Goal: Task Accomplishment & Management: Manage account settings

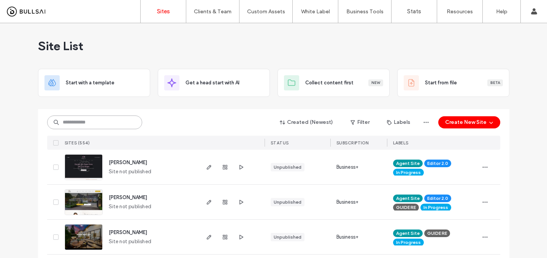
click at [125, 124] on input at bounding box center [94, 123] width 95 height 14
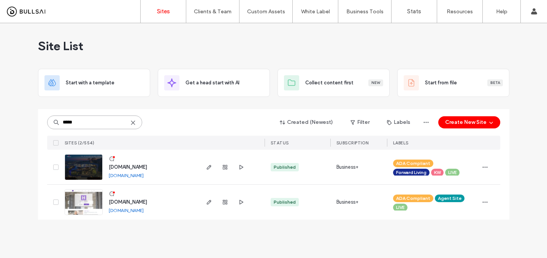
type input "*****"
click at [128, 205] on span "www.hollyamato.com" at bounding box center [128, 202] width 38 height 6
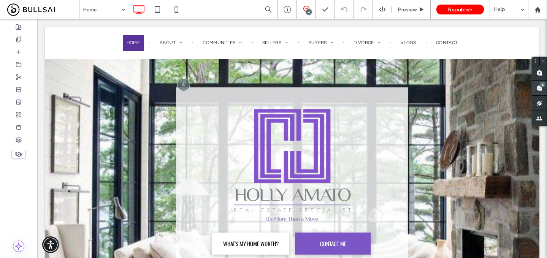
click at [539, 86] on use at bounding box center [539, 88] width 6 height 6
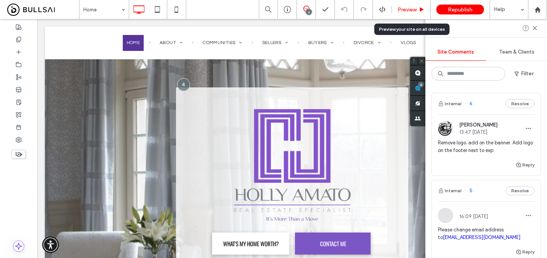
click at [411, 10] on span "Preview" at bounding box center [407, 9] width 19 height 6
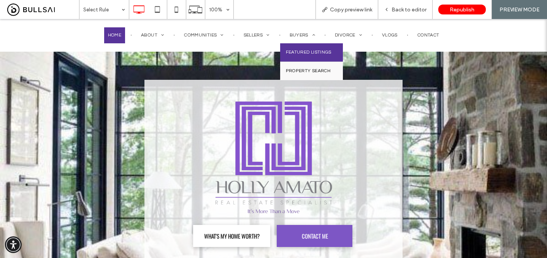
click at [309, 48] on link "Featured Listings" at bounding box center [311, 52] width 63 height 18
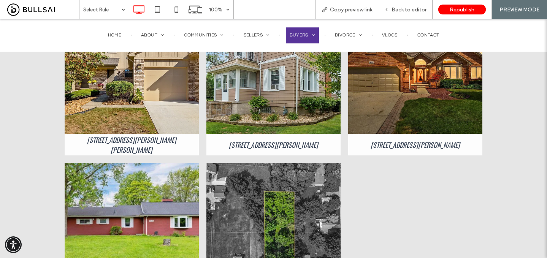
scroll to position [115, 0]
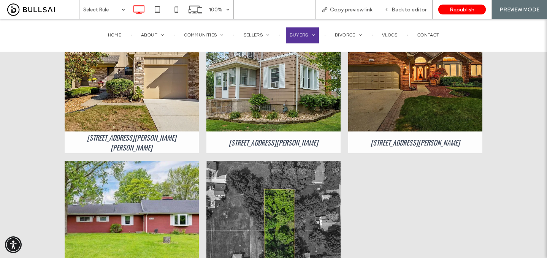
click at [157, 85] on link at bounding box center [132, 64] width 134 height 134
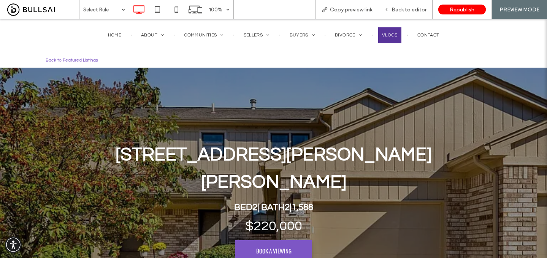
click at [388, 38] on span "Vlogs" at bounding box center [390, 35] width 16 height 7
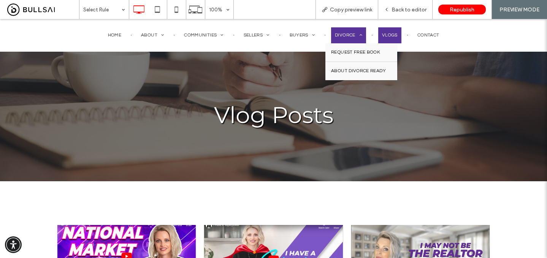
click at [342, 39] on link "Divorce" at bounding box center [348, 35] width 35 height 16
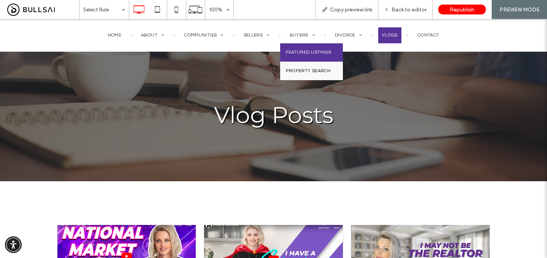
click at [309, 52] on span "Featured Listings" at bounding box center [309, 52] width 46 height 7
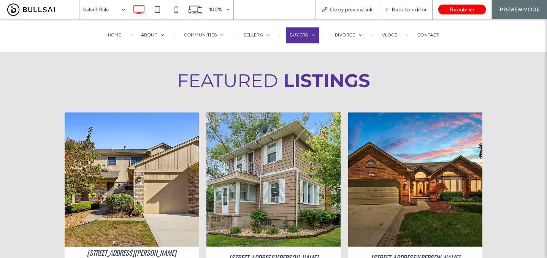
scroll to position [151, 0]
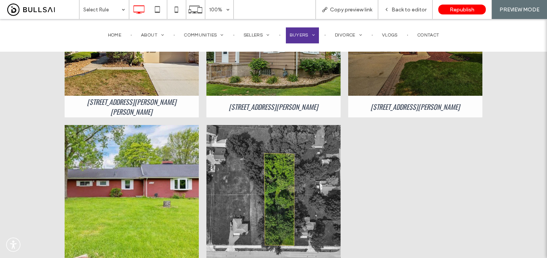
click at [283, 90] on link at bounding box center [273, 29] width 134 height 134
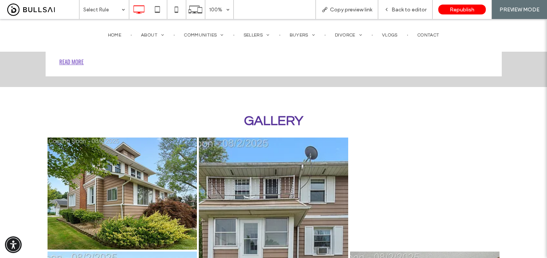
scroll to position [274, 0]
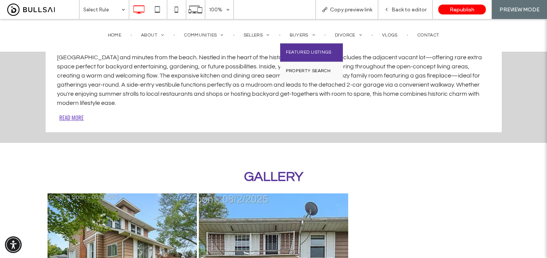
click at [299, 47] on link "Featured Listings" at bounding box center [311, 52] width 63 height 18
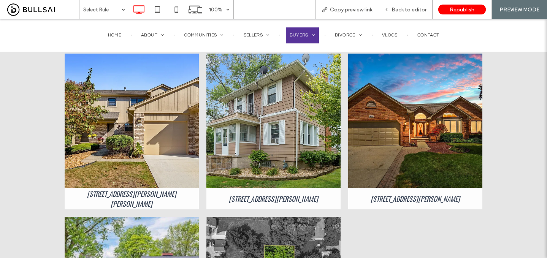
scroll to position [70, 0]
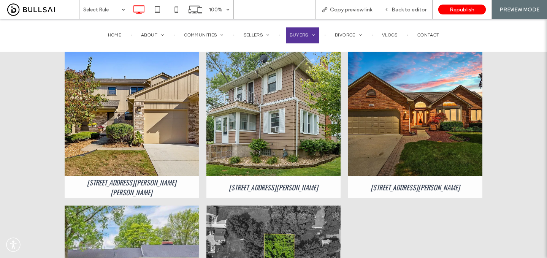
click at [409, 149] on link at bounding box center [415, 109] width 134 height 134
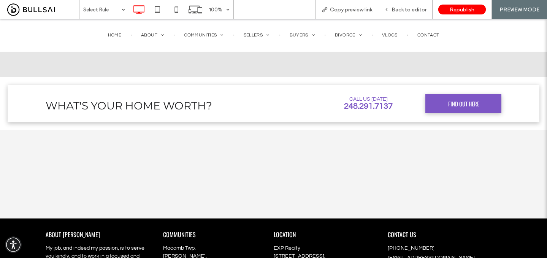
scroll to position [1666, 0]
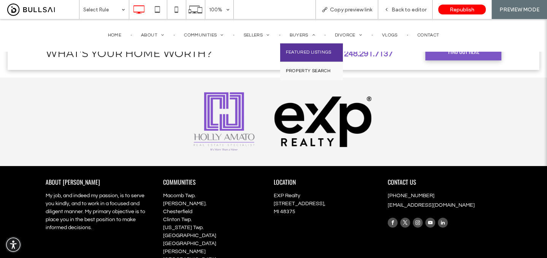
click at [302, 51] on span "Featured Listings" at bounding box center [309, 52] width 46 height 7
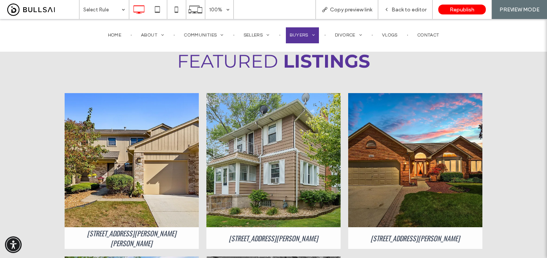
scroll to position [20, 0]
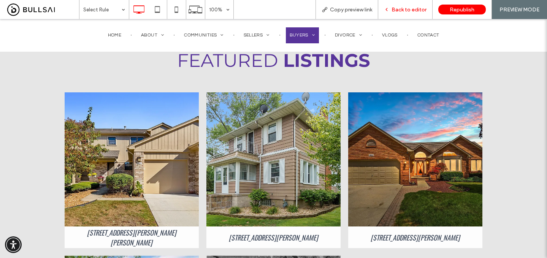
drag, startPoint x: 397, startPoint y: 10, endPoint x: 342, endPoint y: 42, distance: 63.4
click at [397, 10] on span "Back to editor" at bounding box center [409, 9] width 35 height 6
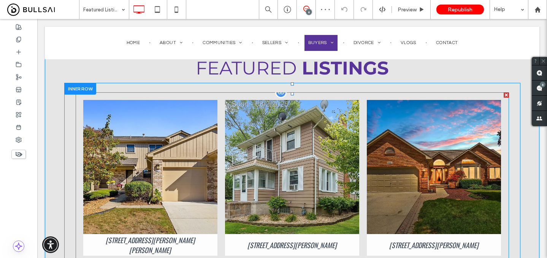
click at [298, 136] on link at bounding box center [292, 167] width 134 height 134
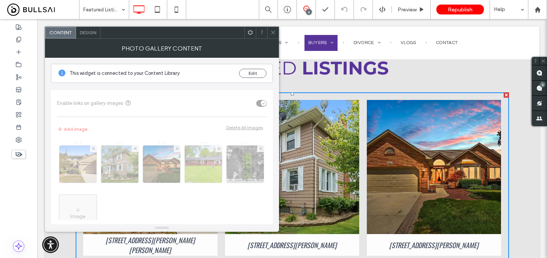
click at [270, 33] on icon at bounding box center [273, 33] width 6 height 6
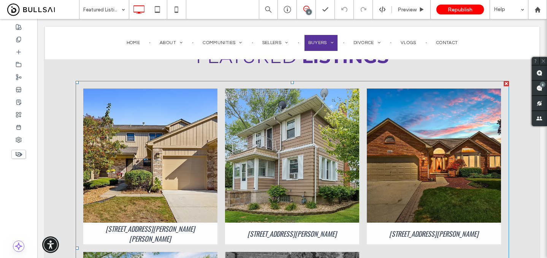
scroll to position [3, 0]
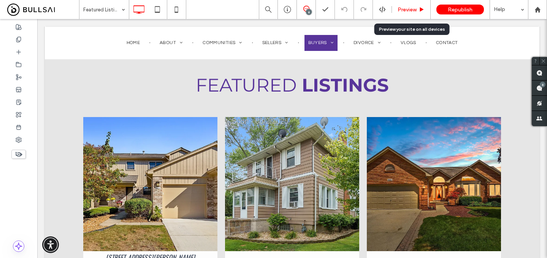
drag, startPoint x: 422, startPoint y: 8, endPoint x: 238, endPoint y: 72, distance: 194.5
click at [422, 8] on icon at bounding box center [422, 10] width 6 height 6
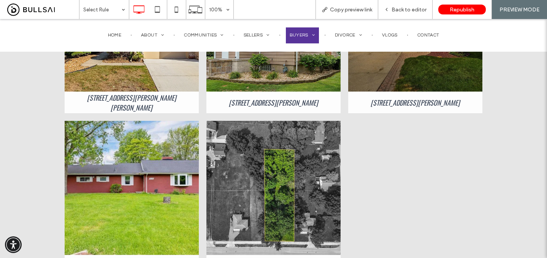
scroll to position [161, 0]
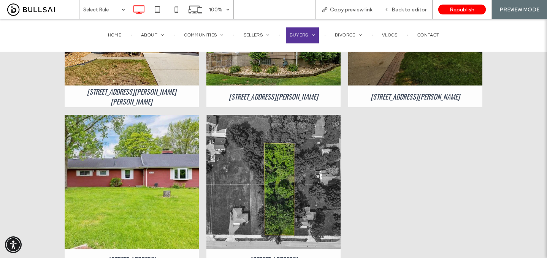
click at [153, 156] on link at bounding box center [132, 182] width 134 height 134
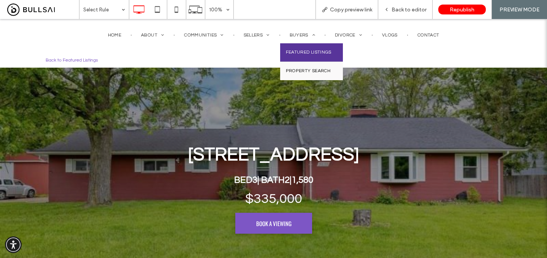
click at [295, 47] on link "Featured Listings" at bounding box center [311, 52] width 63 height 18
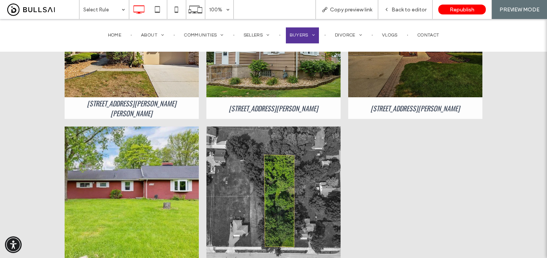
scroll to position [134, 0]
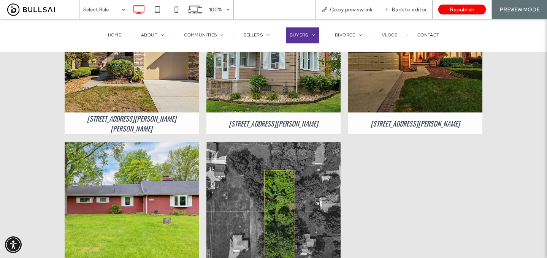
click at [292, 90] on link at bounding box center [273, 45] width 134 height 134
click at [406, 11] on span "Back to editor" at bounding box center [409, 9] width 35 height 6
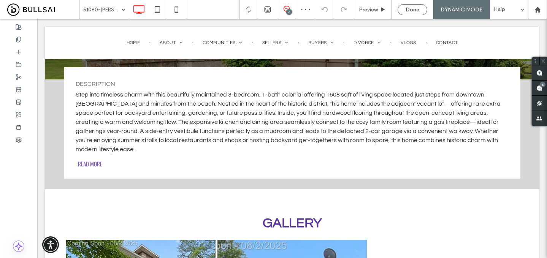
scroll to position [236, 0]
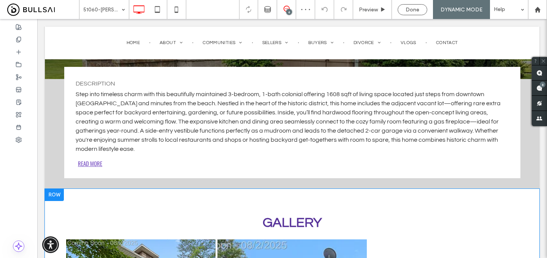
click at [58, 189] on div at bounding box center [54, 195] width 19 height 12
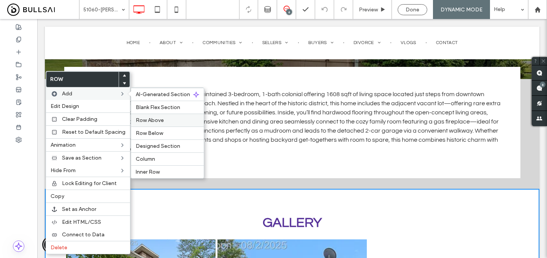
click at [150, 120] on span "Row Above" at bounding box center [150, 120] width 28 height 6
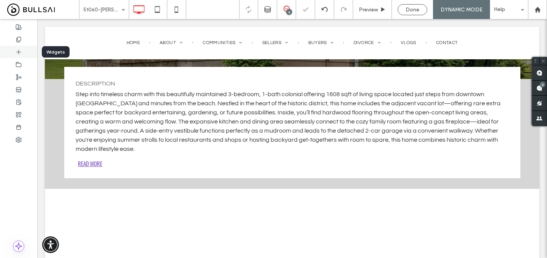
click at [19, 49] on icon at bounding box center [19, 52] width 6 height 6
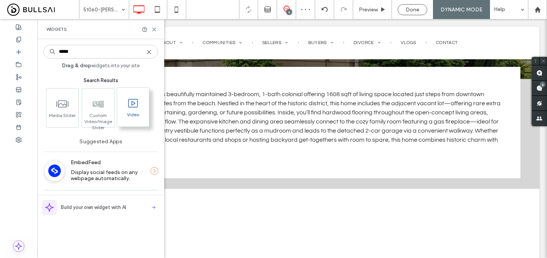
type input "*****"
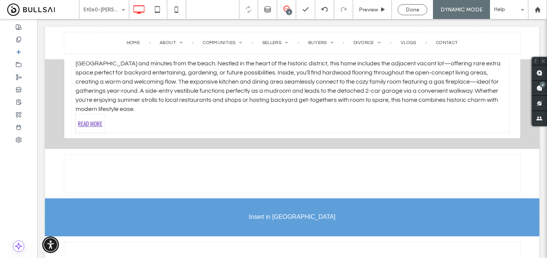
scroll to position [283, 0]
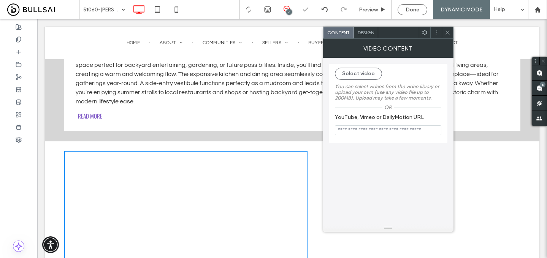
click at [382, 130] on input "YouTube, Vimeo or DailyMotion URL" at bounding box center [388, 130] width 106 height 10
paste input "**********"
type input "**********"
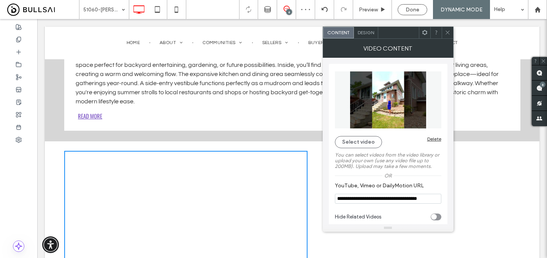
drag, startPoint x: 445, startPoint y: 30, endPoint x: 409, endPoint y: 7, distance: 43.6
click at [445, 30] on icon at bounding box center [448, 33] width 6 height 6
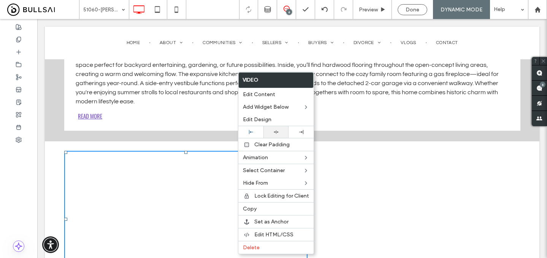
click at [276, 134] on icon at bounding box center [276, 132] width 5 height 5
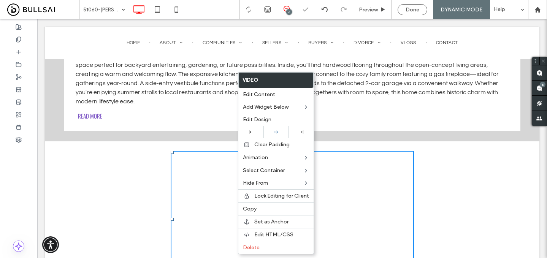
click at [416, 147] on div "Click To Paste Click To Paste" at bounding box center [292, 219] width 456 height 144
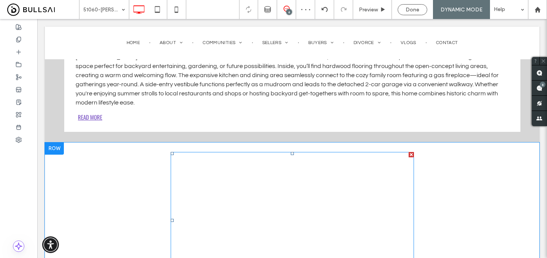
scroll to position [495, 0]
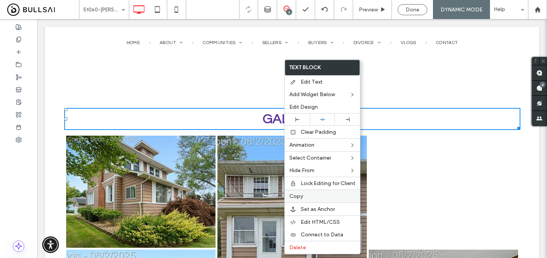
click at [301, 201] on div "Copy" at bounding box center [322, 196] width 75 height 13
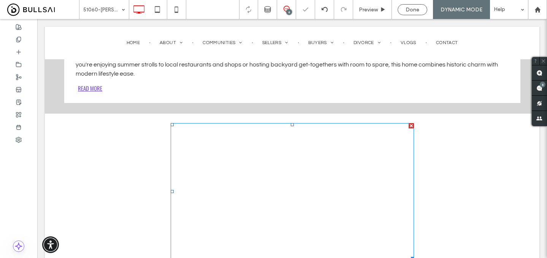
scroll to position [310, 0]
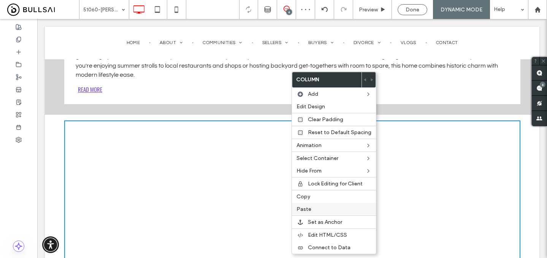
click at [312, 211] on label "Paste" at bounding box center [333, 209] width 75 height 6
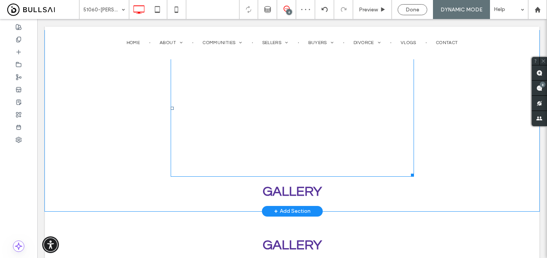
scroll to position [390, 0]
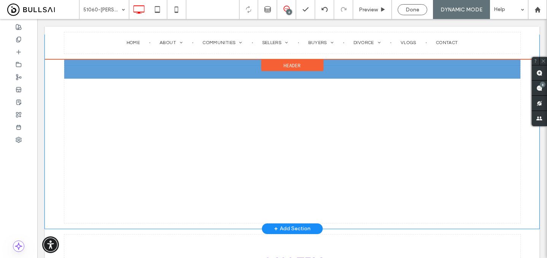
drag, startPoint x: 284, startPoint y: 186, endPoint x: 279, endPoint y: 71, distance: 114.9
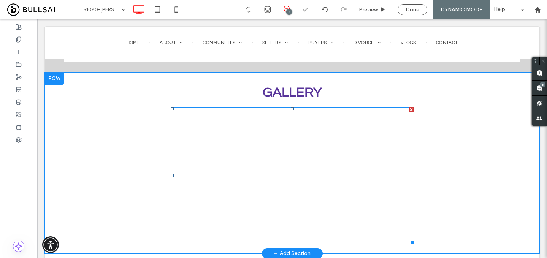
scroll to position [348, 0]
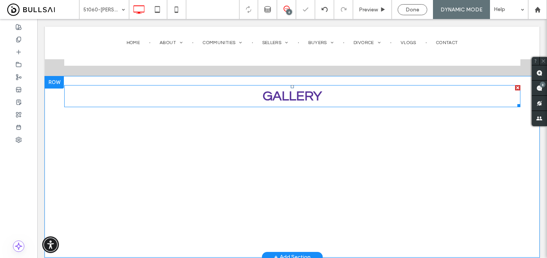
click at [285, 89] on span "GALLERY" at bounding box center [292, 96] width 59 height 14
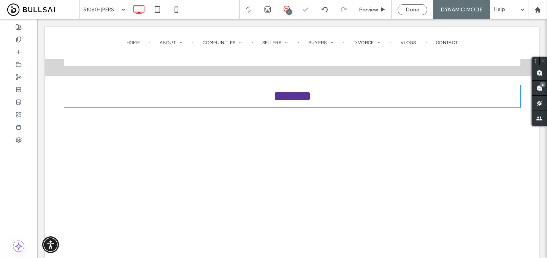
type input "*********"
type input "**"
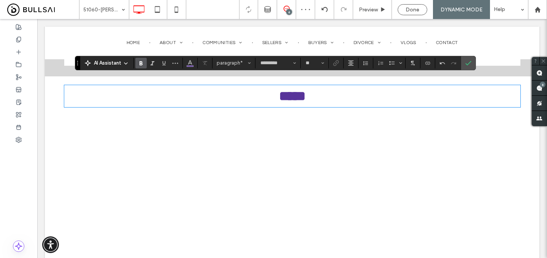
click at [344, 89] on p "*****" at bounding box center [292, 96] width 456 height 21
click at [468, 62] on icon "Confirm" at bounding box center [468, 63] width 6 height 6
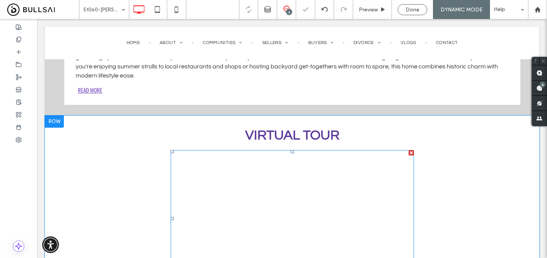
scroll to position [305, 0]
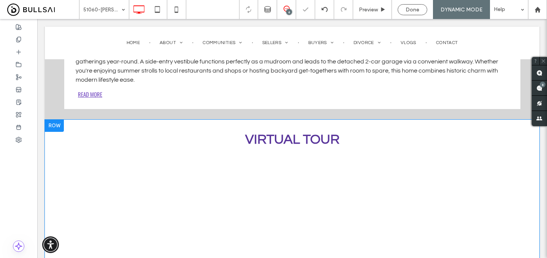
click at [135, 120] on div "Click To Paste Click To Paste VIRTUAL TOUR Row + Add Section" at bounding box center [292, 210] width 495 height 181
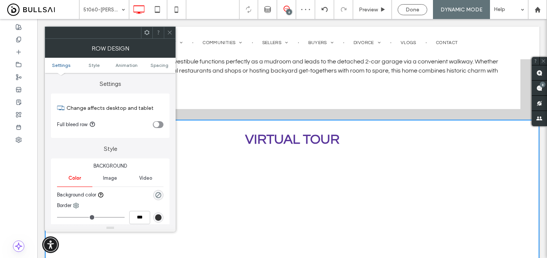
click at [157, 68] on ul "Settings Style Animation Spacing" at bounding box center [110, 65] width 131 height 15
click at [157, 68] on span "Spacing" at bounding box center [160, 65] width 18 height 6
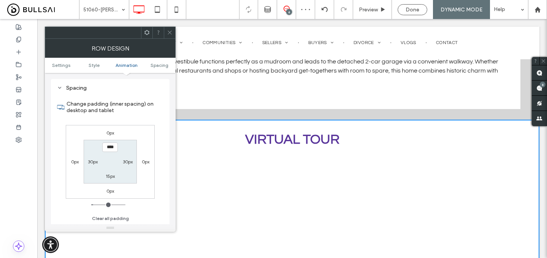
scroll to position [209, 0]
type input "****"
click at [109, 177] on label "15px" at bounding box center [110, 176] width 9 height 6
type input "**"
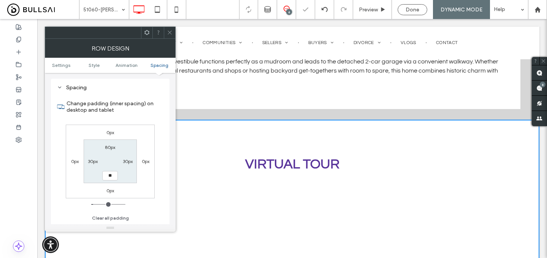
type input "**"
type input "****"
click at [171, 34] on div "Mobile (767px and below)" at bounding box center [176, 29] width 63 height 11
click at [171, 39] on div "Row Design" at bounding box center [110, 48] width 131 height 19
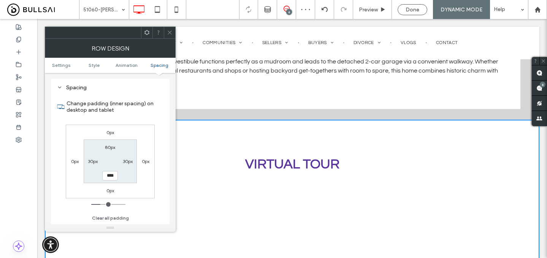
click at [169, 31] on icon at bounding box center [170, 33] width 6 height 6
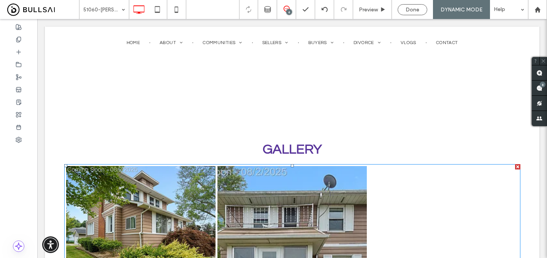
scroll to position [506, 0]
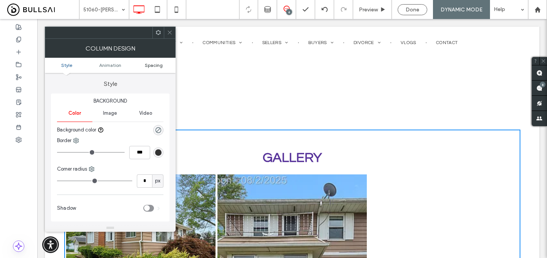
click at [154, 67] on span "Spacing" at bounding box center [154, 65] width 18 height 6
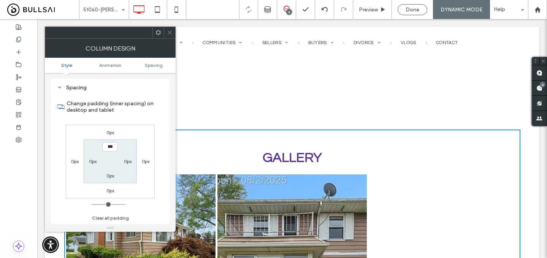
scroll to position [173, 0]
click at [170, 36] on span at bounding box center [170, 32] width 6 height 11
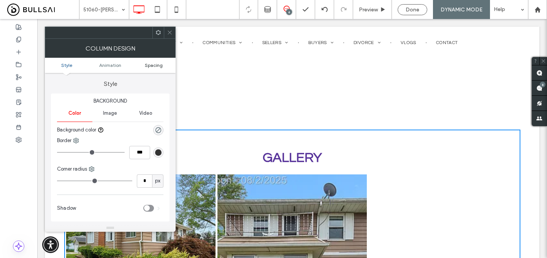
click at [157, 64] on span "Spacing" at bounding box center [154, 65] width 18 height 6
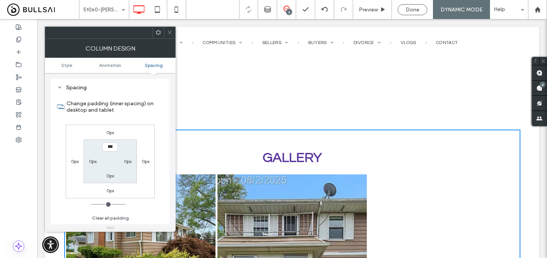
click at [168, 32] on icon at bounding box center [170, 33] width 6 height 6
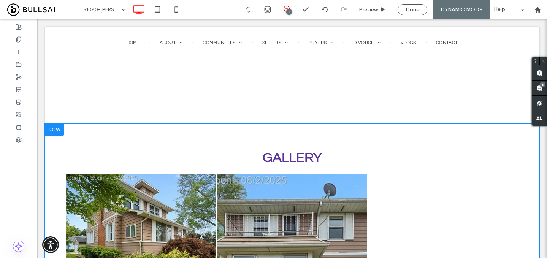
click at [57, 124] on div at bounding box center [54, 130] width 19 height 12
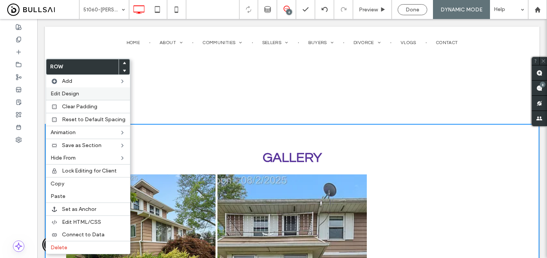
drag, startPoint x: 85, startPoint y: 92, endPoint x: 139, endPoint y: 57, distance: 64.4
click at [85, 92] on label "Edit Design" at bounding box center [88, 93] width 75 height 6
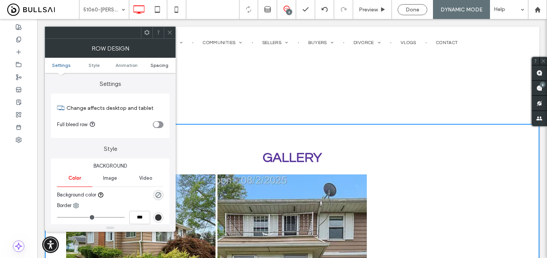
click at [159, 65] on span "Spacing" at bounding box center [160, 65] width 18 height 6
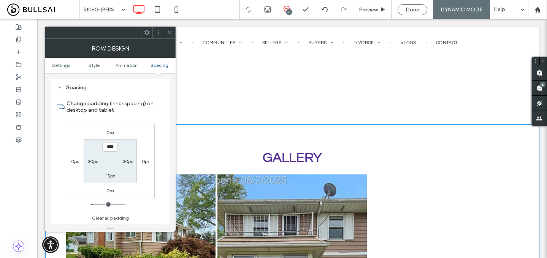
scroll to position [209, 0]
click at [171, 30] on icon at bounding box center [170, 33] width 6 height 6
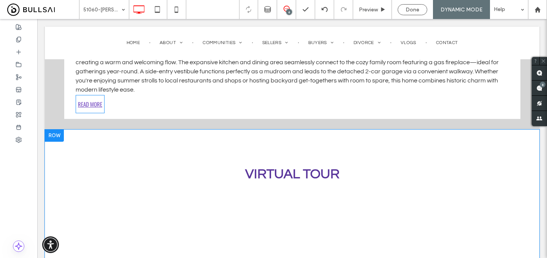
scroll to position [255, 0]
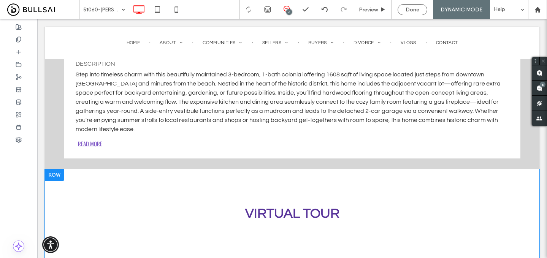
click at [53, 169] on div at bounding box center [54, 175] width 19 height 12
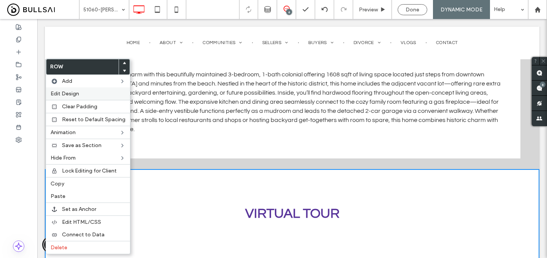
drag, startPoint x: 83, startPoint y: 95, endPoint x: 185, endPoint y: 53, distance: 111.0
click at [83, 95] on label "Edit Design" at bounding box center [88, 93] width 75 height 6
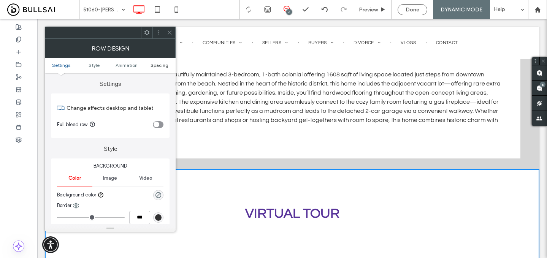
click at [162, 64] on span "Spacing" at bounding box center [160, 65] width 18 height 6
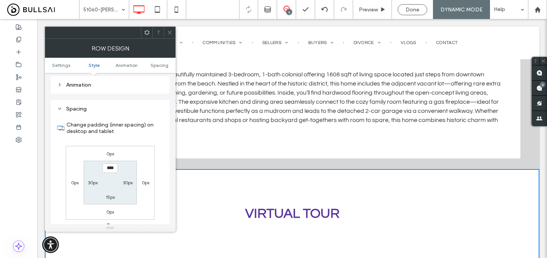
scroll to position [209, 0]
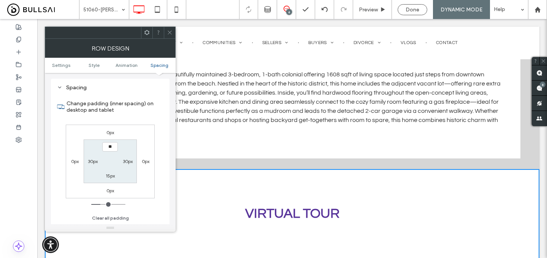
type input "****"
type input "**"
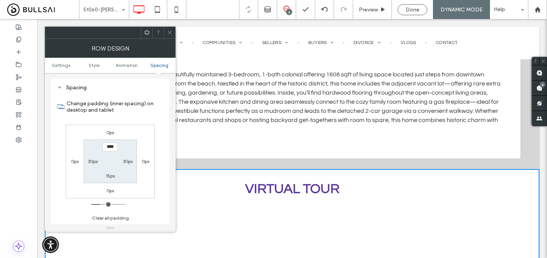
click at [113, 178] on label "15px" at bounding box center [110, 176] width 9 height 6
click at [170, 29] on span at bounding box center [170, 32] width 6 height 11
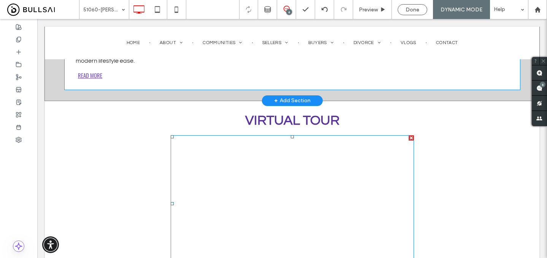
scroll to position [322, 0]
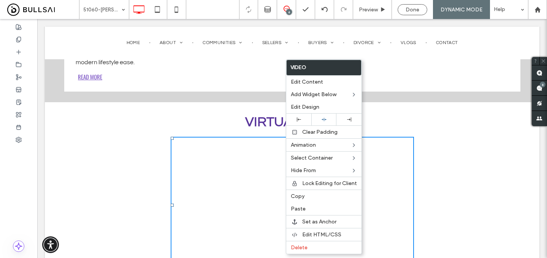
click at [393, 102] on div "Click To Paste Click To Paste VIRTUAL TOUR Row + Add Section" at bounding box center [292, 192] width 495 height 181
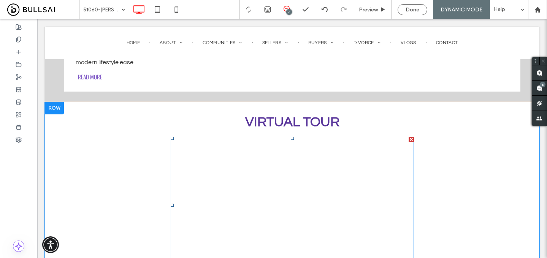
click at [411, 137] on div at bounding box center [411, 139] width 5 height 5
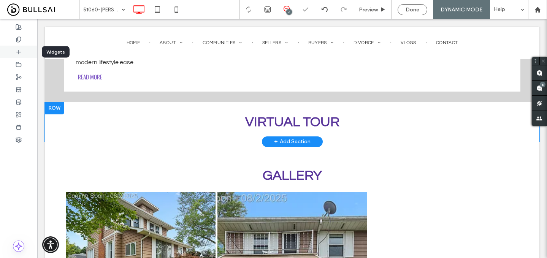
click at [10, 52] on div at bounding box center [18, 52] width 37 height 13
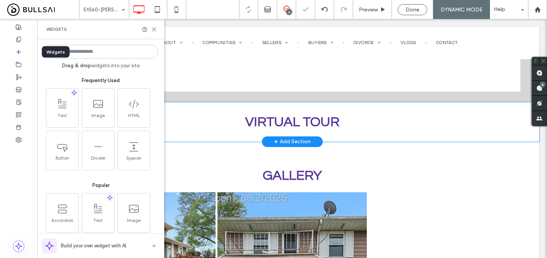
click at [98, 55] on input at bounding box center [100, 52] width 115 height 14
type input "*****"
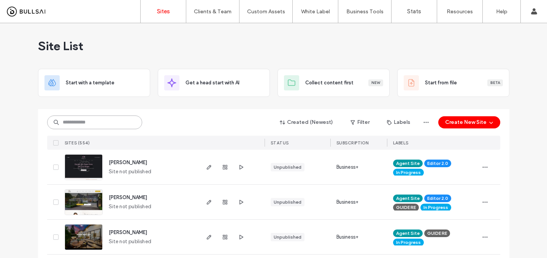
click at [119, 125] on input at bounding box center [94, 123] width 95 height 14
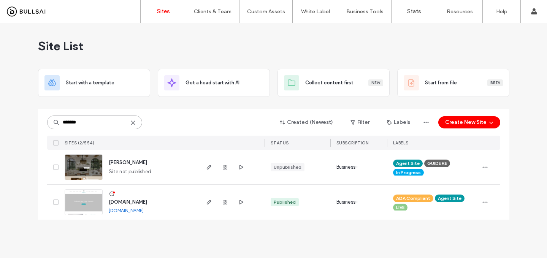
type input "*******"
click at [124, 162] on span "valerie-reagan" at bounding box center [128, 163] width 38 height 6
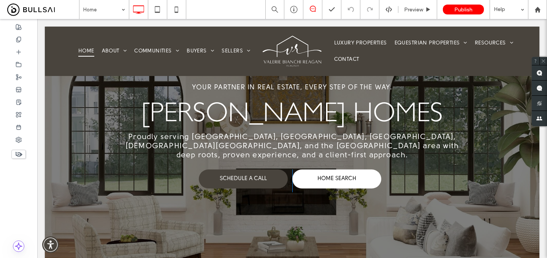
scroll to position [81, 0]
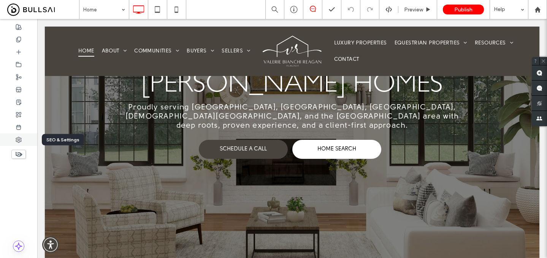
click at [16, 143] on span at bounding box center [19, 139] width 6 height 6
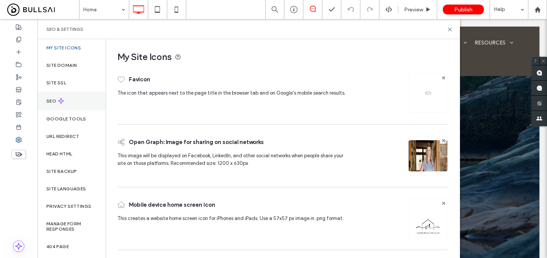
click at [65, 100] on div "SEO" at bounding box center [71, 101] width 68 height 19
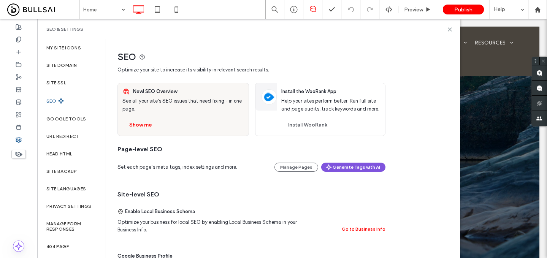
click at [336, 166] on button "Generate Tags with AI" at bounding box center [353, 167] width 64 height 9
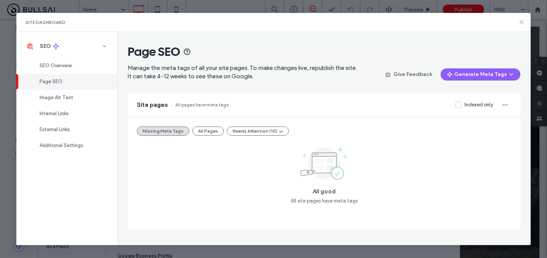
click at [522, 24] on icon at bounding box center [521, 22] width 6 height 6
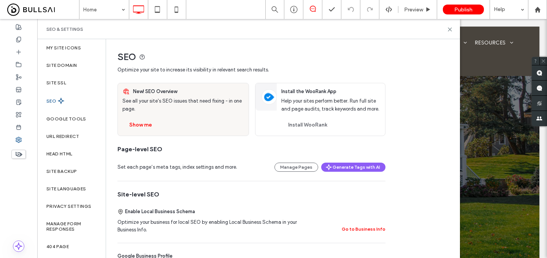
click at [354, 230] on button "Go to Business Info" at bounding box center [364, 229] width 44 height 9
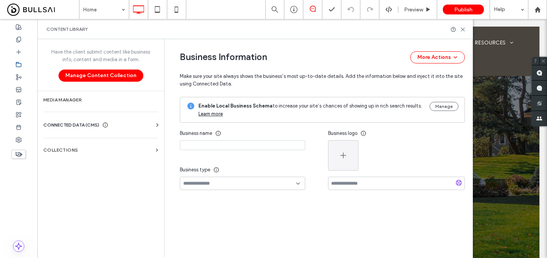
type input "**********"
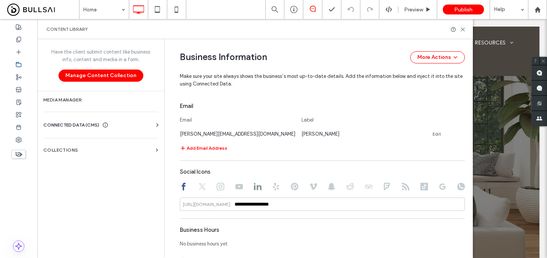
scroll to position [456, 0]
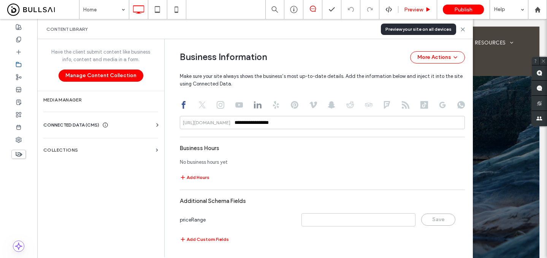
click at [415, 5] on div "Preview" at bounding box center [417, 9] width 39 height 19
click at [423, 8] on span "Preview" at bounding box center [413, 9] width 19 height 6
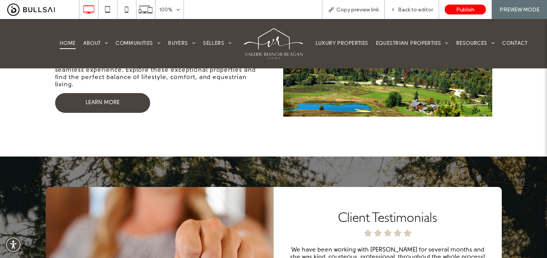
scroll to position [1764, 0]
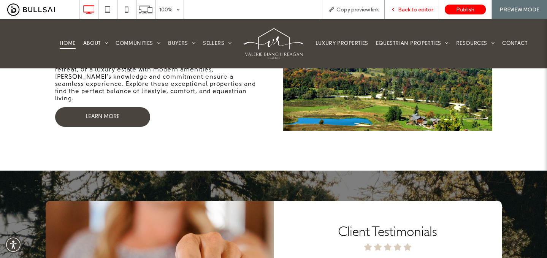
drag, startPoint x: 408, startPoint y: 9, endPoint x: 421, endPoint y: 129, distance: 120.8
click at [408, 9] on span "Back to editor" at bounding box center [415, 9] width 35 height 6
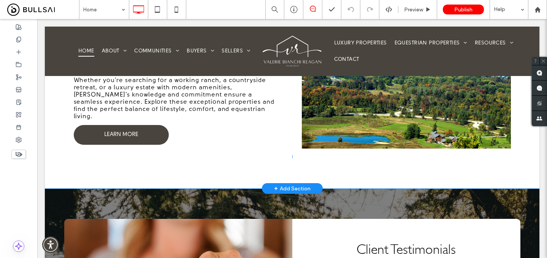
scroll to position [1774, 0]
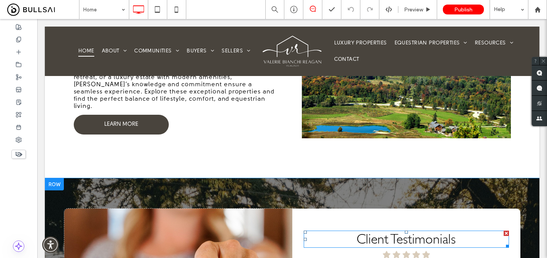
click at [422, 231] on span "Client Testimonials" at bounding box center [406, 239] width 99 height 16
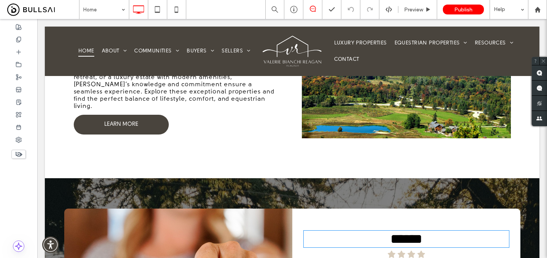
type input "**********"
type input "**"
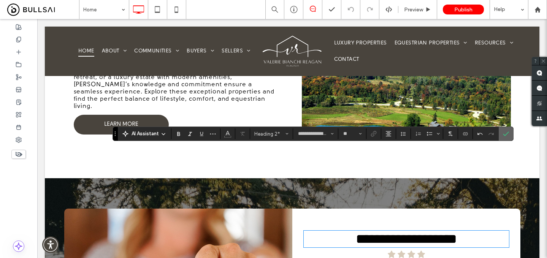
click at [508, 133] on use "Confirm" at bounding box center [506, 134] width 6 height 5
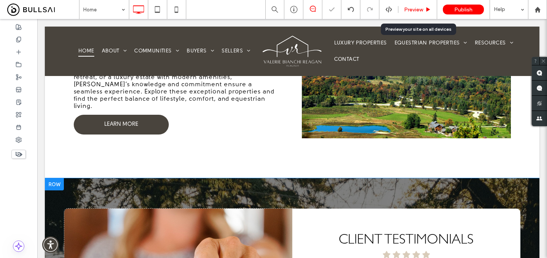
drag, startPoint x: 416, startPoint y: 6, endPoint x: 269, endPoint y: 89, distance: 167.8
click at [416, 6] on span "Preview" at bounding box center [413, 9] width 19 height 6
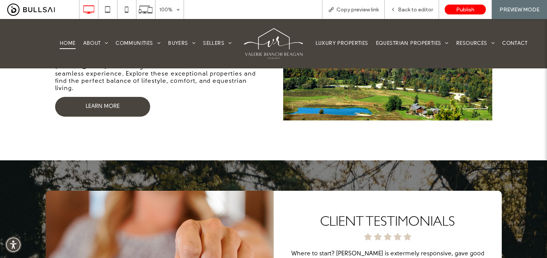
scroll to position [1764, 0]
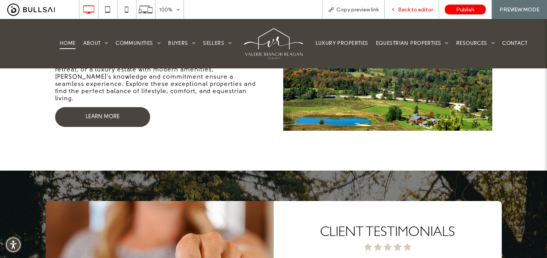
drag, startPoint x: 402, startPoint y: 8, endPoint x: 394, endPoint y: 105, distance: 97.6
click at [402, 8] on span "Back to editor" at bounding box center [415, 9] width 35 height 6
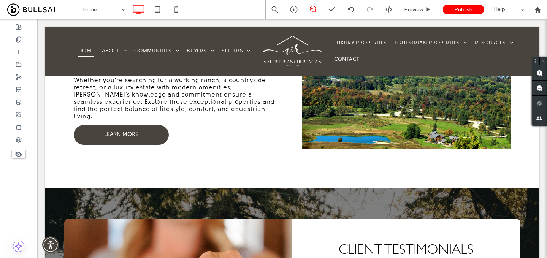
scroll to position [1774, 0]
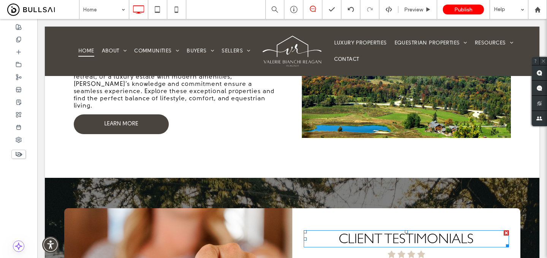
click at [389, 231] on span "CLIENT TESTIMONIALS" at bounding box center [406, 239] width 135 height 16
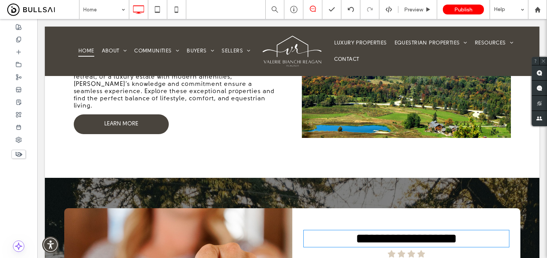
type input "**********"
type input "**"
click at [387, 232] on span "**********" at bounding box center [406, 239] width 101 height 14
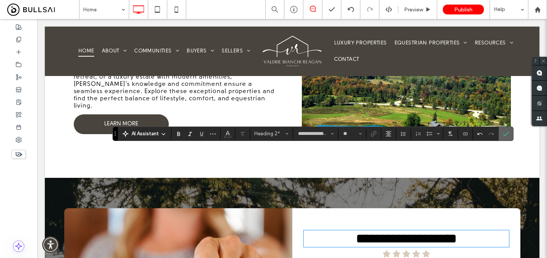
click at [510, 130] on label "Confirm" at bounding box center [505, 134] width 11 height 14
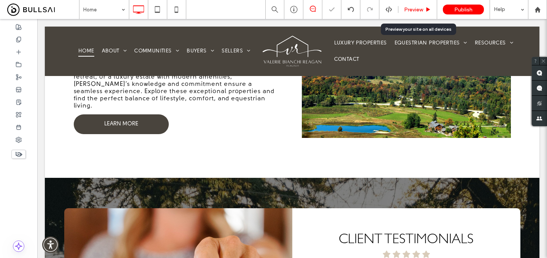
drag, startPoint x: 426, startPoint y: 10, endPoint x: 171, endPoint y: 16, distance: 254.8
click at [426, 10] on icon at bounding box center [428, 10] width 6 height 6
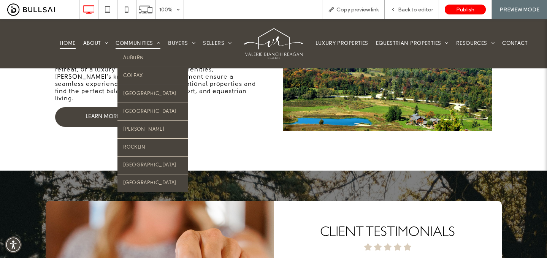
scroll to position [1764, 0]
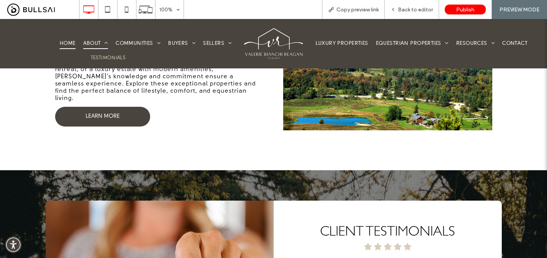
click at [98, 43] on span "About" at bounding box center [95, 43] width 25 height 11
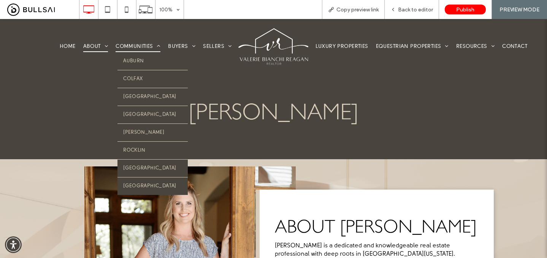
click at [141, 44] on span "Communities" at bounding box center [138, 46] width 45 height 11
click at [141, 56] on link "Auburn" at bounding box center [152, 60] width 70 height 17
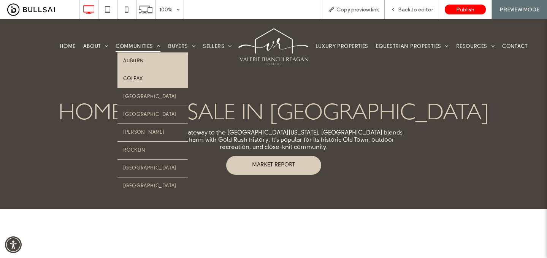
click at [155, 81] on link "Colfax" at bounding box center [152, 78] width 70 height 17
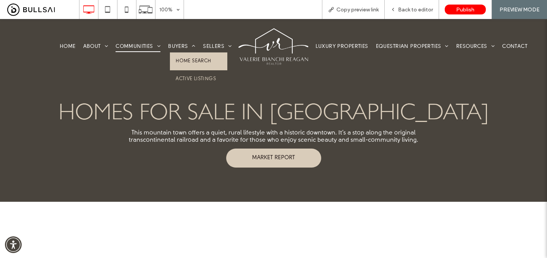
click at [182, 55] on link "Home Search" at bounding box center [198, 60] width 57 height 17
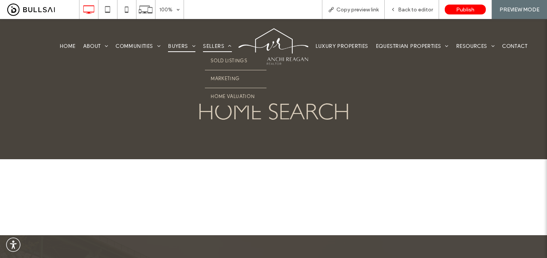
click at [208, 45] on span "Sellers" at bounding box center [217, 46] width 29 height 11
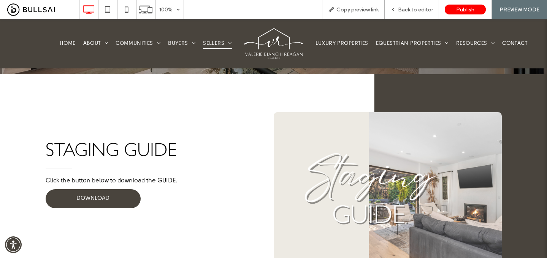
scroll to position [150, 0]
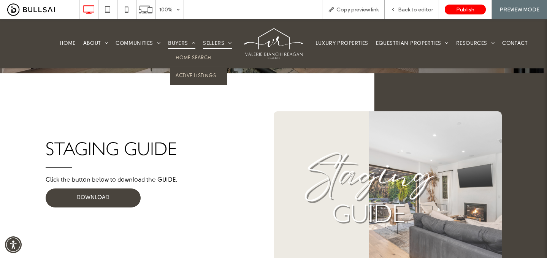
click at [183, 46] on span "Buyers" at bounding box center [181, 43] width 27 height 11
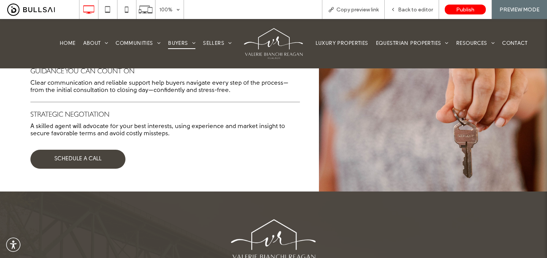
scroll to position [536, 0]
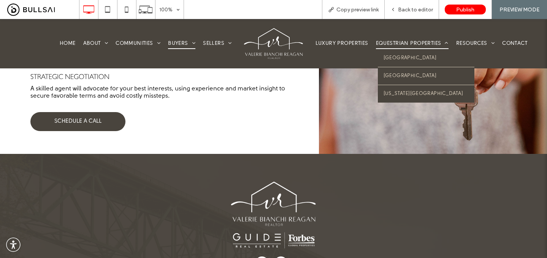
click at [413, 43] on span "Equestrian Properties" at bounding box center [412, 43] width 73 height 11
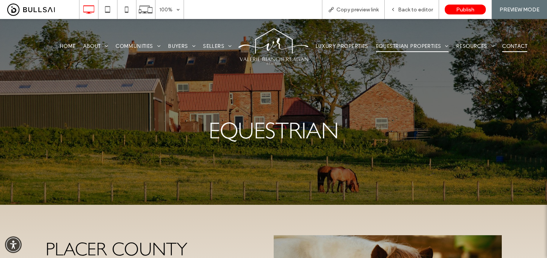
click at [517, 44] on span "Contact" at bounding box center [514, 46] width 25 height 11
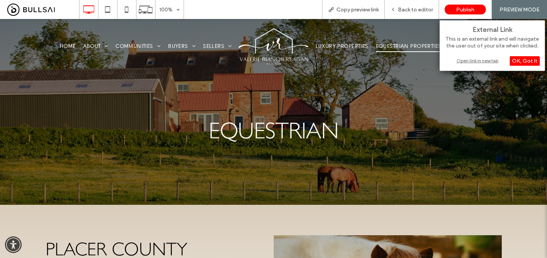
click at [478, 60] on div "Open link in new tab" at bounding box center [492, 61] width 95 height 8
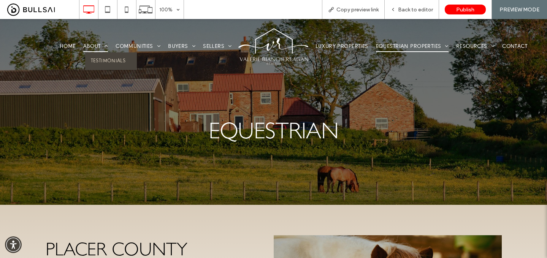
click at [96, 48] on span "About" at bounding box center [95, 46] width 25 height 11
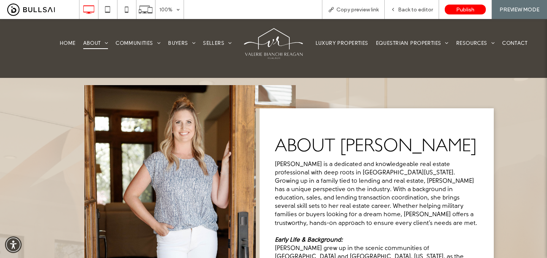
scroll to position [95, 0]
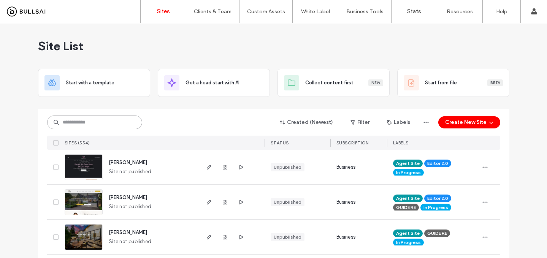
click at [107, 120] on input at bounding box center [94, 123] width 95 height 14
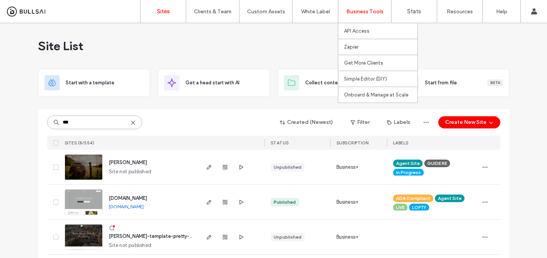
type input "***"
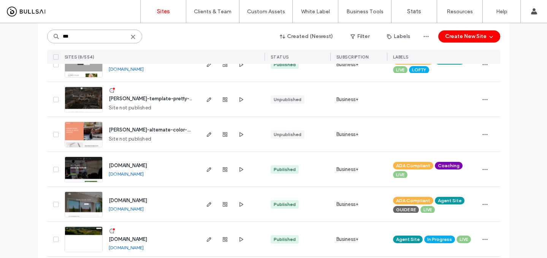
scroll to position [144, 0]
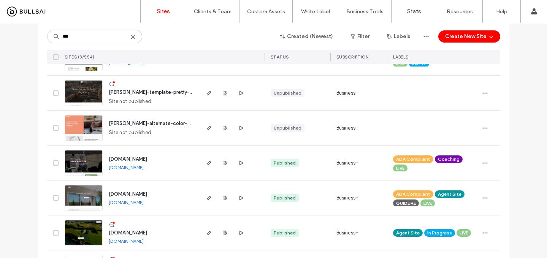
click at [136, 232] on span "www.loreleikomm.net" at bounding box center [128, 233] width 38 height 6
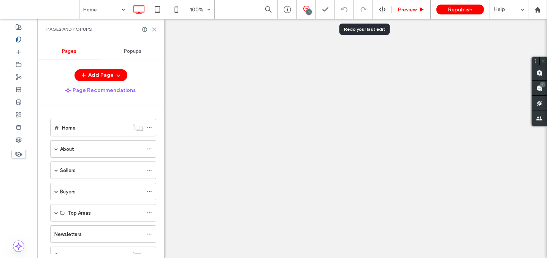
click at [410, 9] on span "Preview" at bounding box center [407, 9] width 19 height 6
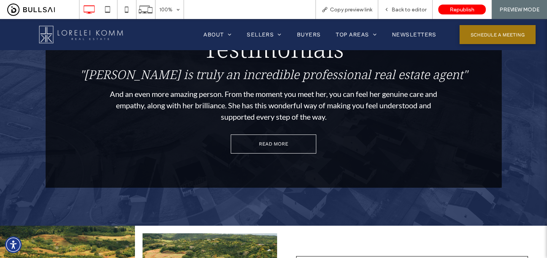
scroll to position [1018, 0]
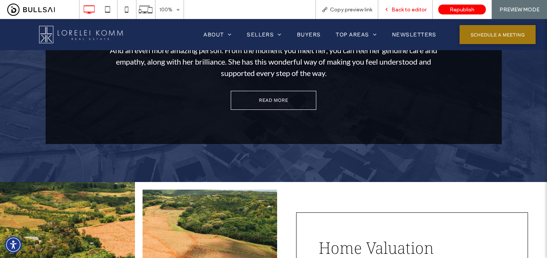
click at [411, 10] on span "Back to editor" at bounding box center [409, 9] width 35 height 6
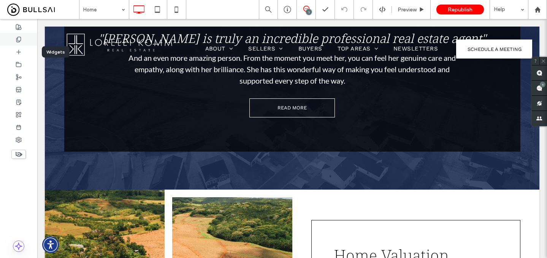
click at [20, 41] on use at bounding box center [18, 39] width 4 height 5
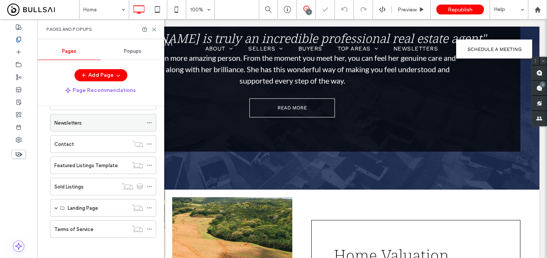
scroll to position [114, 0]
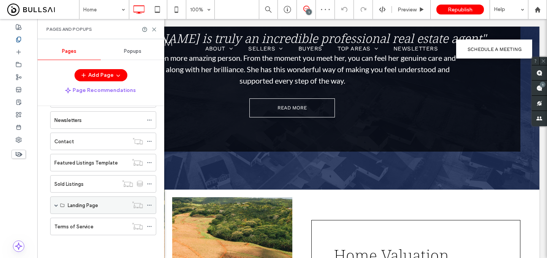
click at [56, 206] on span at bounding box center [56, 205] width 4 height 4
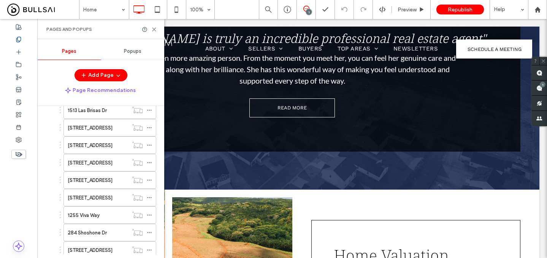
scroll to position [406, 0]
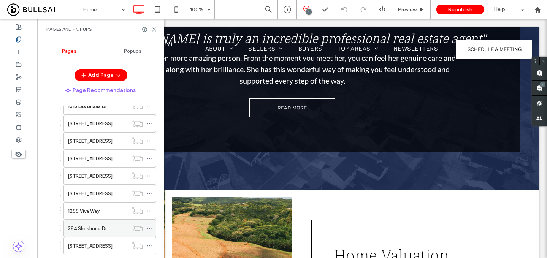
click at [91, 227] on label "284 Shoshone Dr" at bounding box center [87, 228] width 39 height 13
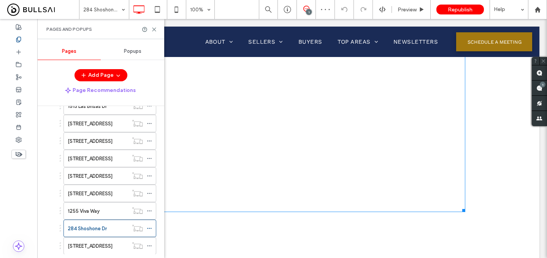
scroll to position [418, 0]
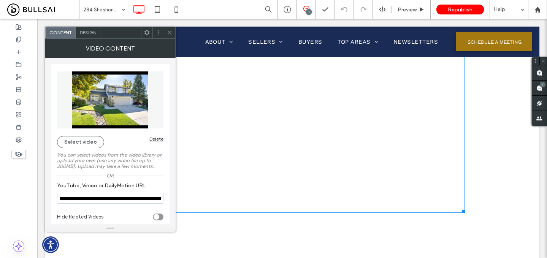
click at [118, 201] on input "**********" at bounding box center [110, 199] width 106 height 10
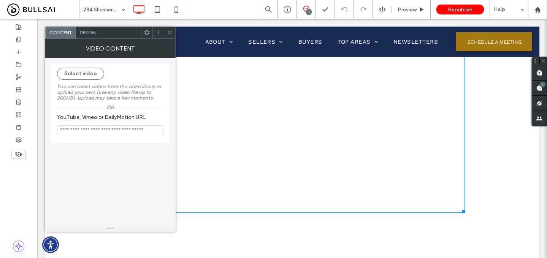
click at [127, 132] on input "YouTube, Vimeo or DailyMotion URL" at bounding box center [110, 130] width 106 height 10
paste input "**********"
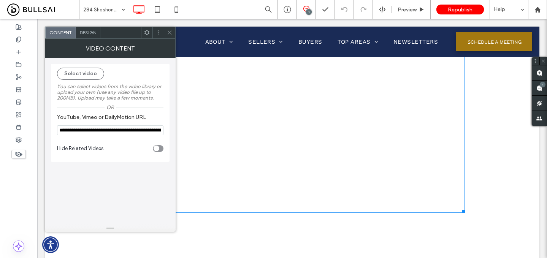
scroll to position [0, 109]
type input "**********"
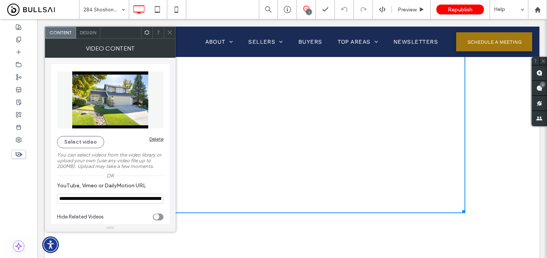
click at [170, 33] on icon at bounding box center [170, 33] width 6 height 6
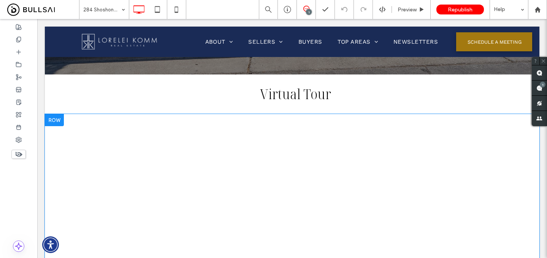
scroll to position [268, 0]
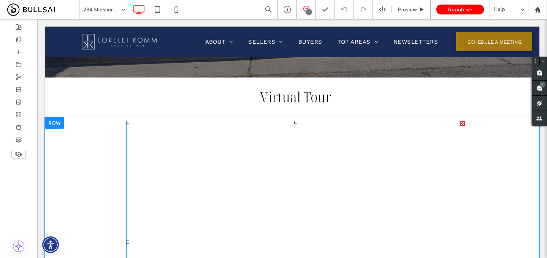
click at [359, 191] on span at bounding box center [295, 242] width 339 height 243
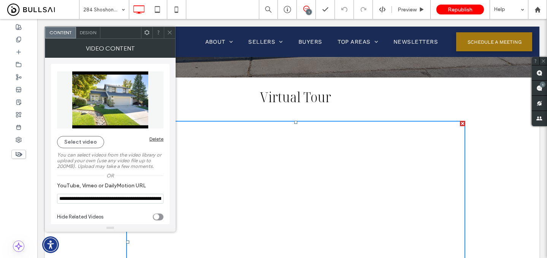
click at [144, 199] on input "**********" at bounding box center [110, 199] width 106 height 10
click at [140, 199] on input "**********" at bounding box center [110, 199] width 106 height 10
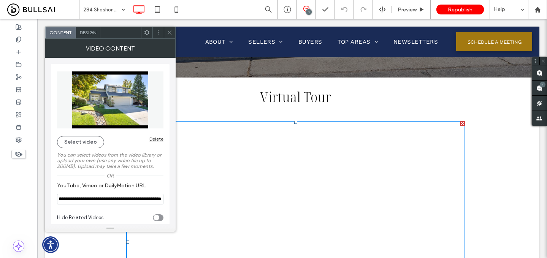
click at [139, 200] on input "**********" at bounding box center [110, 199] width 106 height 11
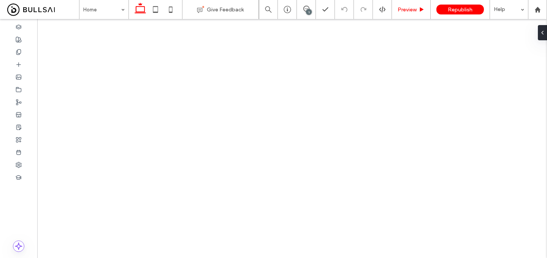
click at [407, 9] on span "Preview" at bounding box center [407, 9] width 19 height 6
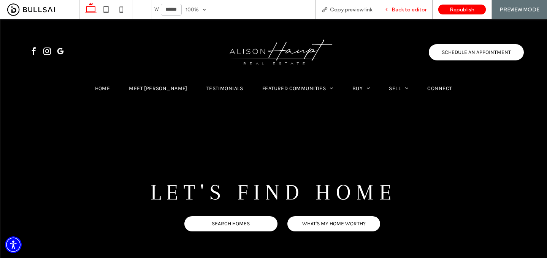
click at [413, 10] on span "Back to editor" at bounding box center [409, 9] width 35 height 6
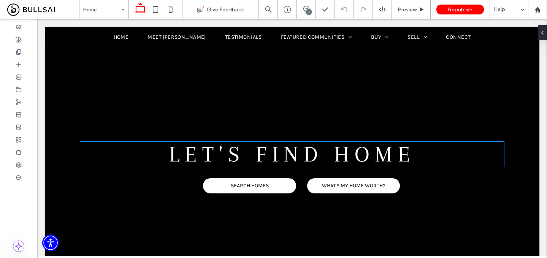
scroll to position [68, 0]
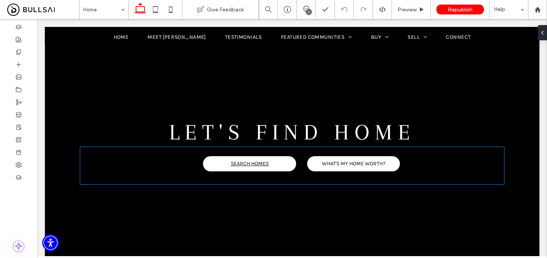
click at [284, 163] on link "SEARCH HOMES" at bounding box center [249, 163] width 93 height 15
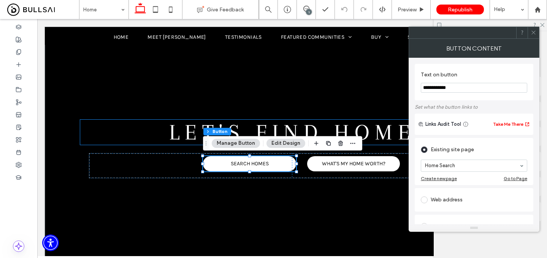
type input "**"
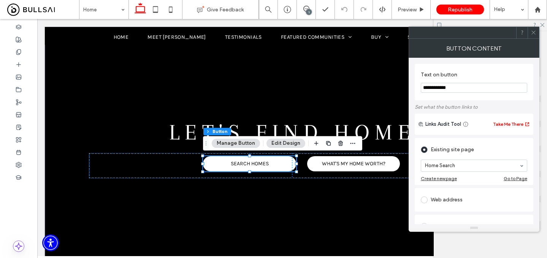
click at [535, 32] on icon at bounding box center [534, 33] width 6 height 6
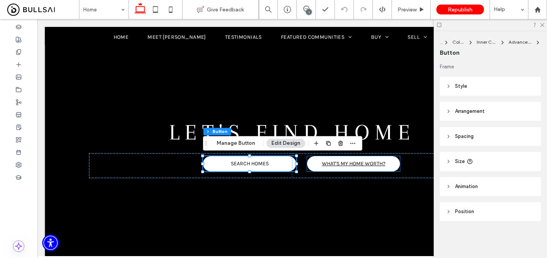
click at [365, 164] on span "WHAT'S MY HOME WORTH?" at bounding box center [353, 163] width 63 height 6
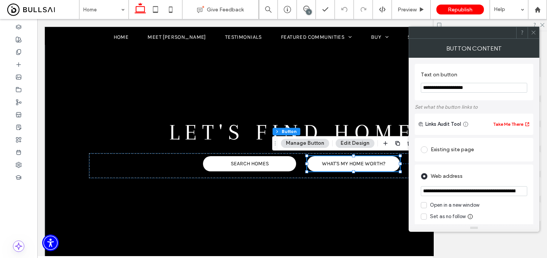
type input "**"
click at [531, 33] on icon at bounding box center [534, 33] width 6 height 6
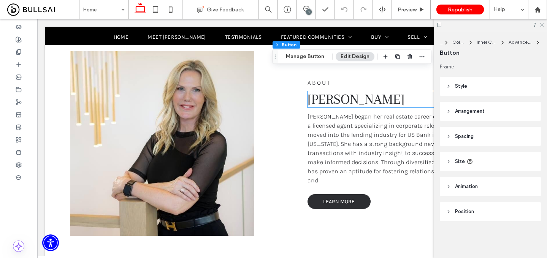
scroll to position [379, 0]
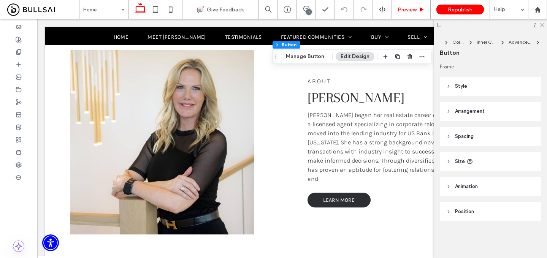
click at [407, 11] on span "Preview" at bounding box center [407, 9] width 19 height 6
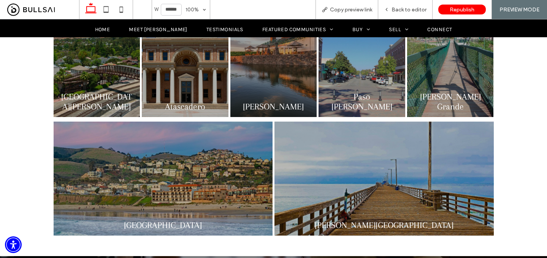
scroll to position [891, 0]
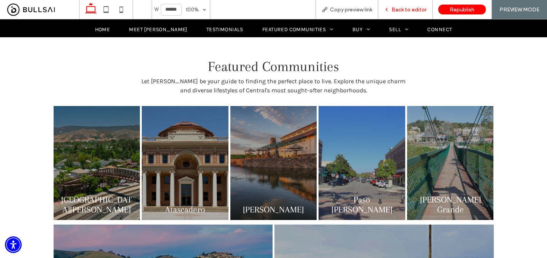
drag, startPoint x: 406, startPoint y: 10, endPoint x: 112, endPoint y: 126, distance: 315.7
click at [406, 10] on span "Back to editor" at bounding box center [409, 9] width 35 height 6
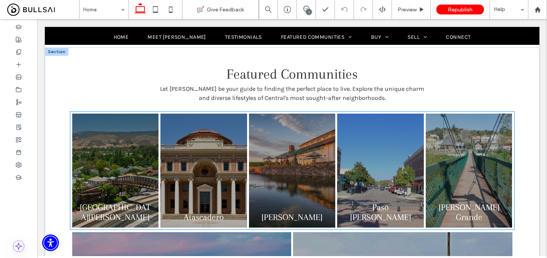
scroll to position [898, 0]
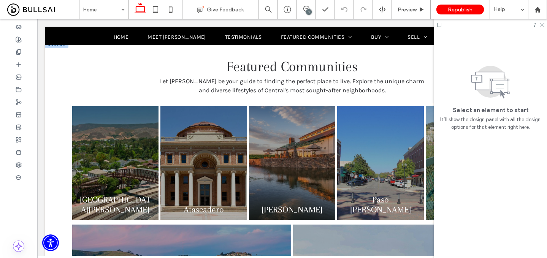
click at [110, 155] on link at bounding box center [116, 163] width 92 height 121
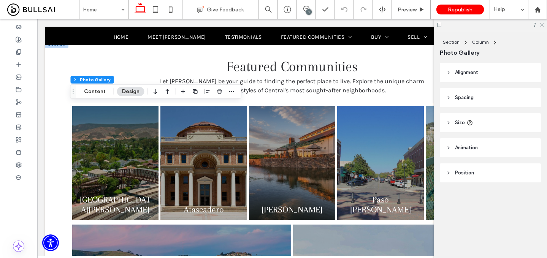
click at [110, 155] on link at bounding box center [116, 163] width 92 height 121
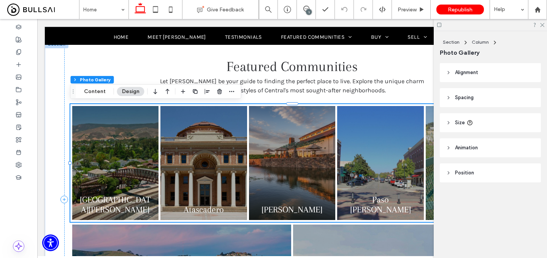
click at [110, 155] on link at bounding box center [116, 163] width 92 height 121
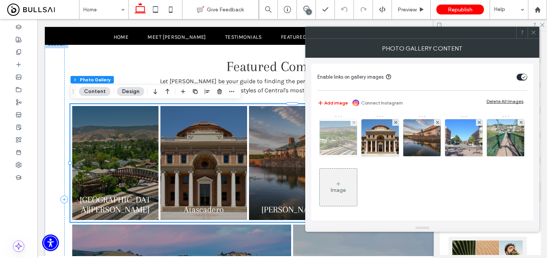
click at [341, 144] on img at bounding box center [338, 138] width 61 height 34
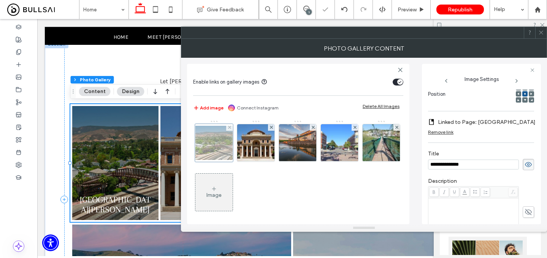
scroll to position [0, 0]
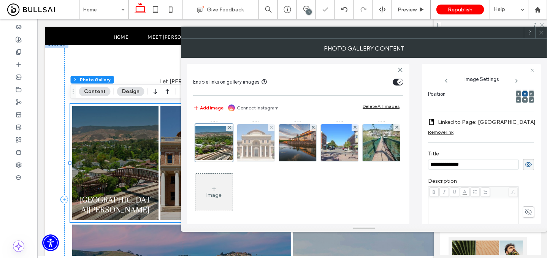
click at [259, 146] on img at bounding box center [256, 142] width 56 height 37
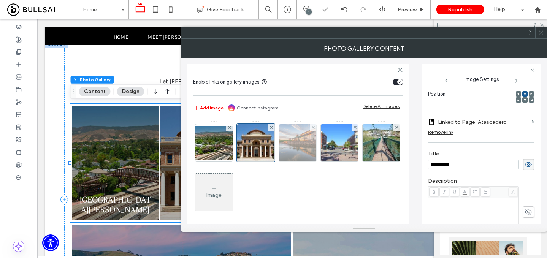
click at [295, 155] on img at bounding box center [297, 142] width 51 height 37
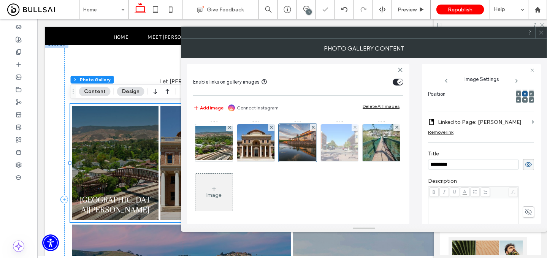
click at [346, 149] on img at bounding box center [340, 142] width 56 height 37
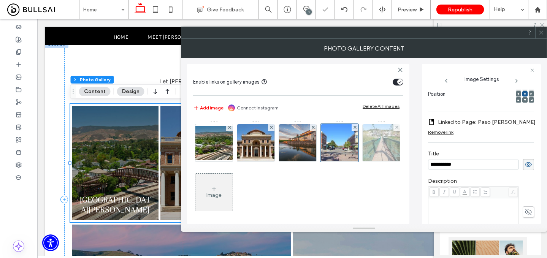
click at [353, 162] on img at bounding box center [381, 142] width 56 height 37
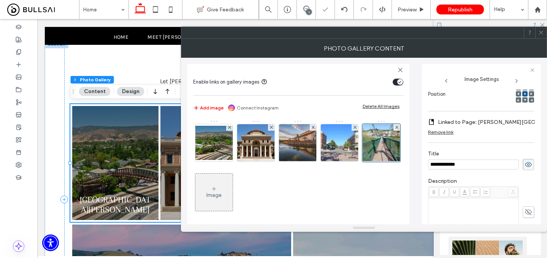
click at [539, 32] on icon at bounding box center [541, 33] width 6 height 6
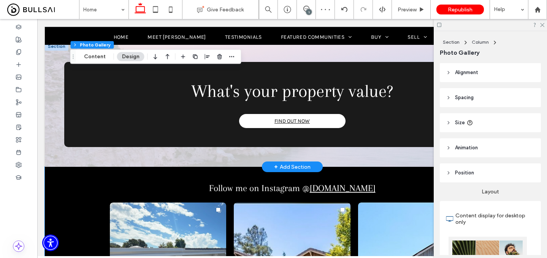
scroll to position [1461, 0]
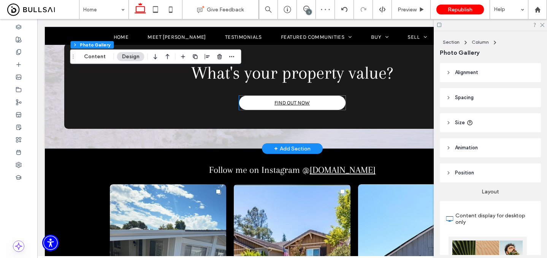
click at [275, 109] on link "FIND OUT NOW" at bounding box center [292, 103] width 106 height 14
click at [275, 109] on div "FIND OUT NOW" at bounding box center [292, 103] width 106 height 14
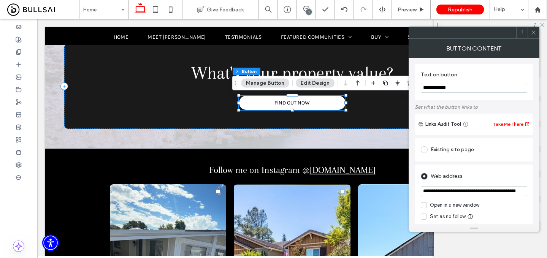
type input "**"
drag, startPoint x: 499, startPoint y: 195, endPoint x: 534, endPoint y: 195, distance: 34.6
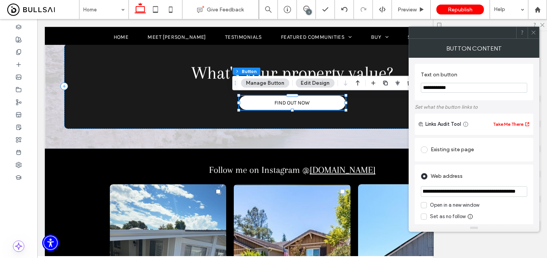
click at [534, 195] on div "**********" at bounding box center [474, 141] width 131 height 166
click at [537, 37] on div at bounding box center [533, 32] width 11 height 11
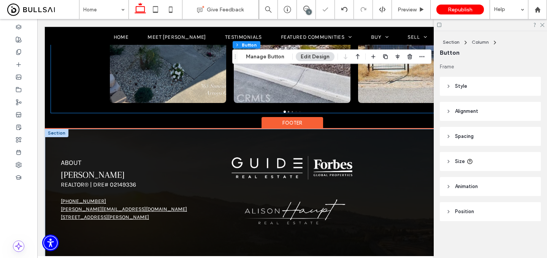
scroll to position [1760, 0]
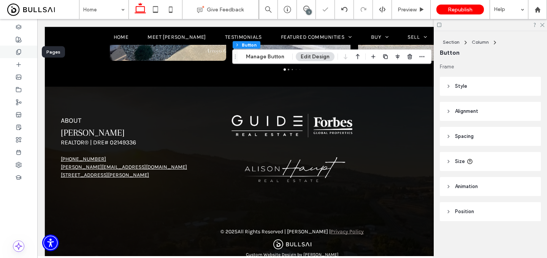
click at [22, 54] on div at bounding box center [18, 52] width 37 height 13
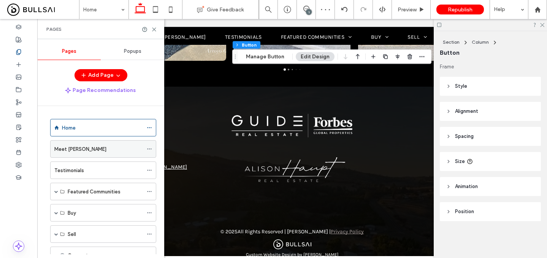
click at [86, 148] on div "Meet [PERSON_NAME]" at bounding box center [98, 149] width 89 height 8
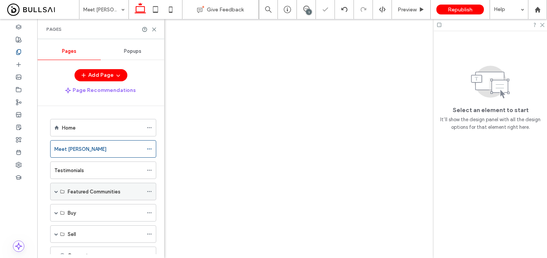
click at [57, 193] on span at bounding box center [56, 192] width 4 height 4
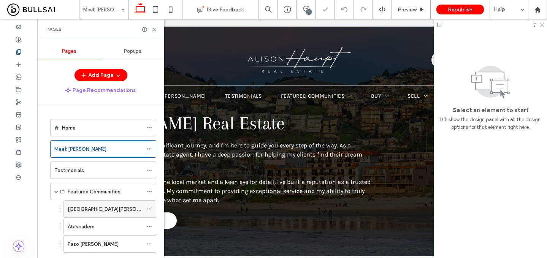
click at [74, 208] on label "[GEOGRAPHIC_DATA][PERSON_NAME]" at bounding box center [112, 209] width 89 height 13
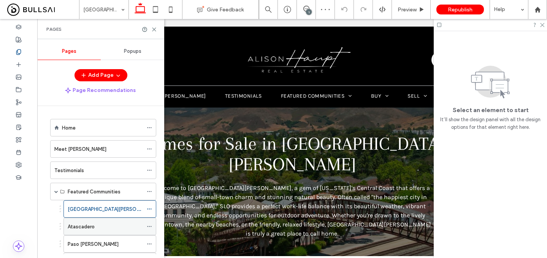
click at [109, 220] on div "Atascadero" at bounding box center [105, 226] width 75 height 17
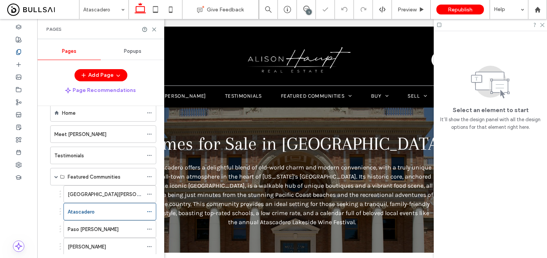
scroll to position [18, 0]
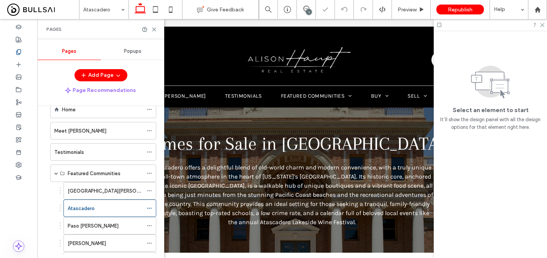
click at [107, 224] on div "Paso [PERSON_NAME]" at bounding box center [105, 226] width 75 height 8
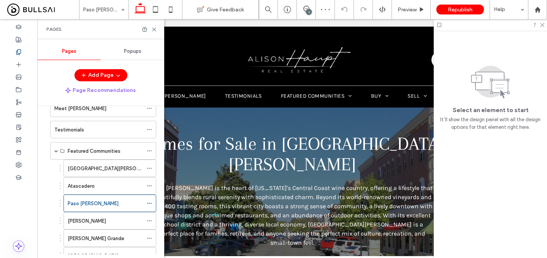
scroll to position [46, 0]
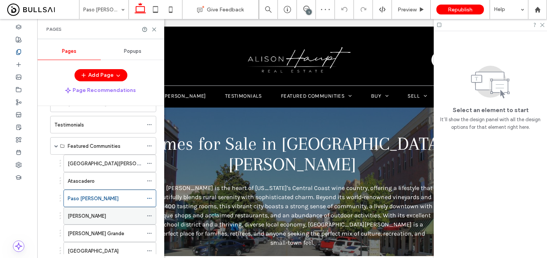
click at [109, 214] on div "[PERSON_NAME]" at bounding box center [105, 216] width 75 height 8
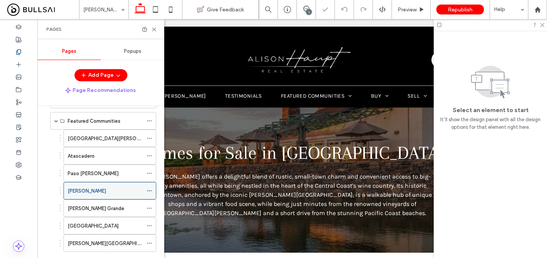
scroll to position [71, 0]
click at [104, 208] on div "[PERSON_NAME] Grande" at bounding box center [105, 208] width 75 height 8
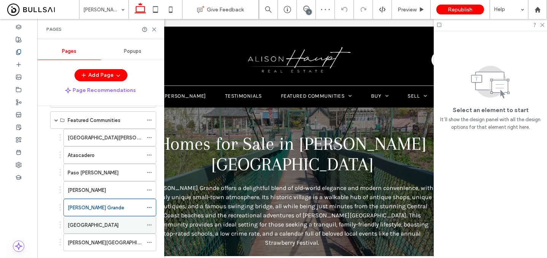
click at [100, 221] on div "[GEOGRAPHIC_DATA]" at bounding box center [105, 225] width 75 height 8
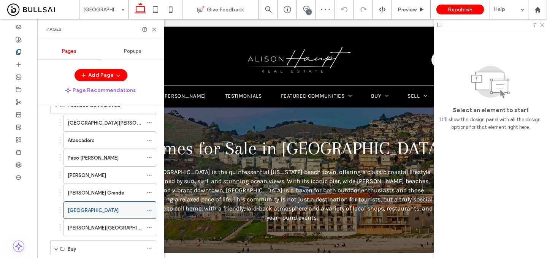
scroll to position [87, 0]
click at [100, 227] on div "[PERSON_NAME][GEOGRAPHIC_DATA]" at bounding box center [105, 228] width 75 height 8
